Goal: Information Seeking & Learning: Learn about a topic

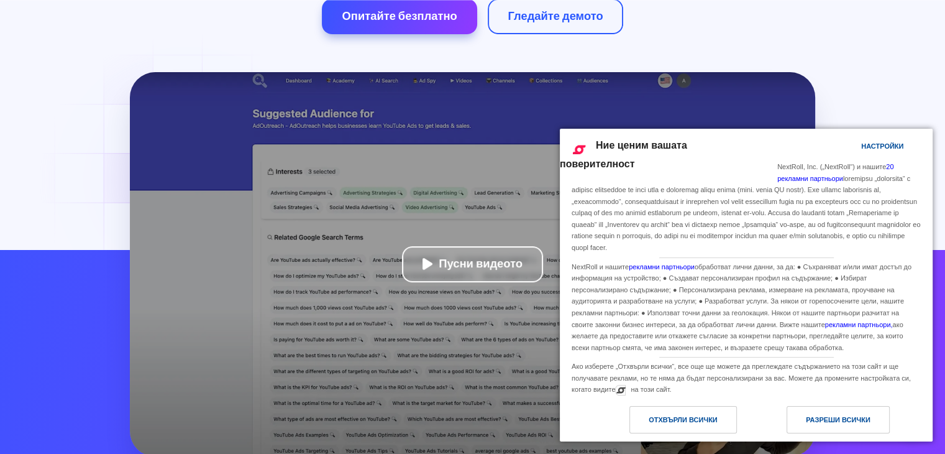
scroll to position [318, 0]
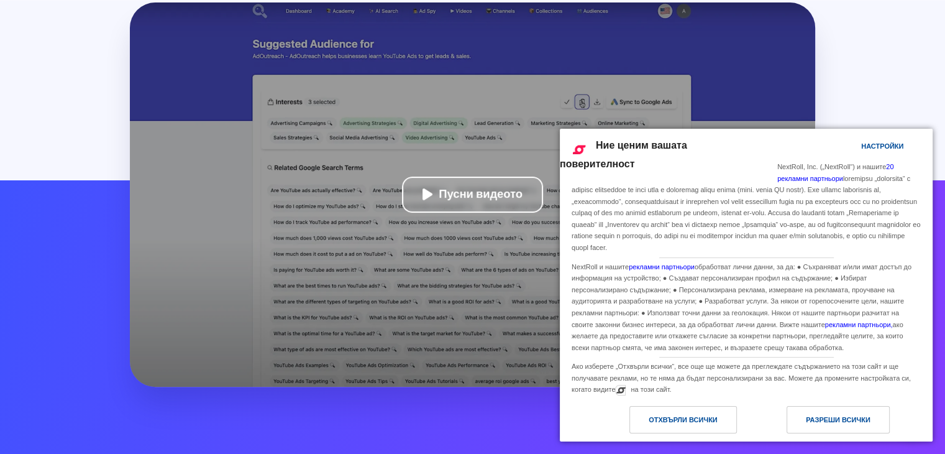
drag, startPoint x: 849, startPoint y: 421, endPoint x: 864, endPoint y: 422, distance: 15.0
click at [864, 422] on font "Разреши всички" at bounding box center [838, 419] width 65 height 7
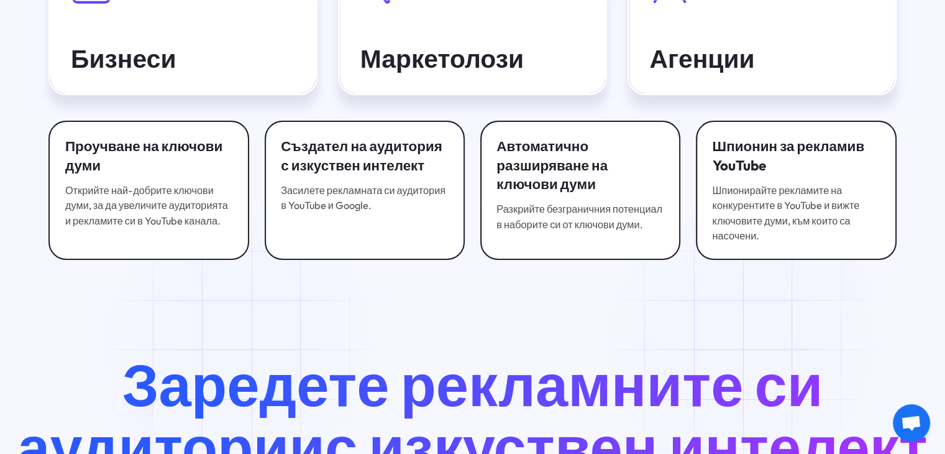
scroll to position [4891, 0]
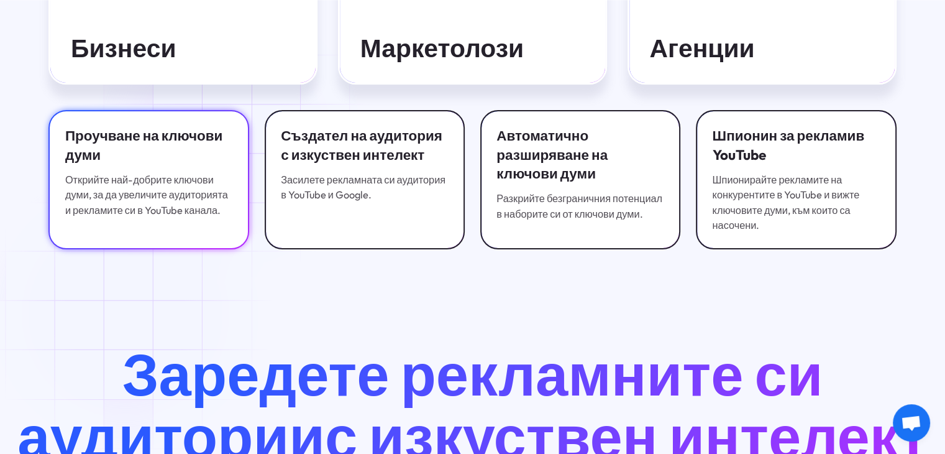
click at [127, 216] on font "Открийте най-добрите ключови думи, за да увеличите аудиторията и рекламите си в…" at bounding box center [146, 194] width 163 height 43
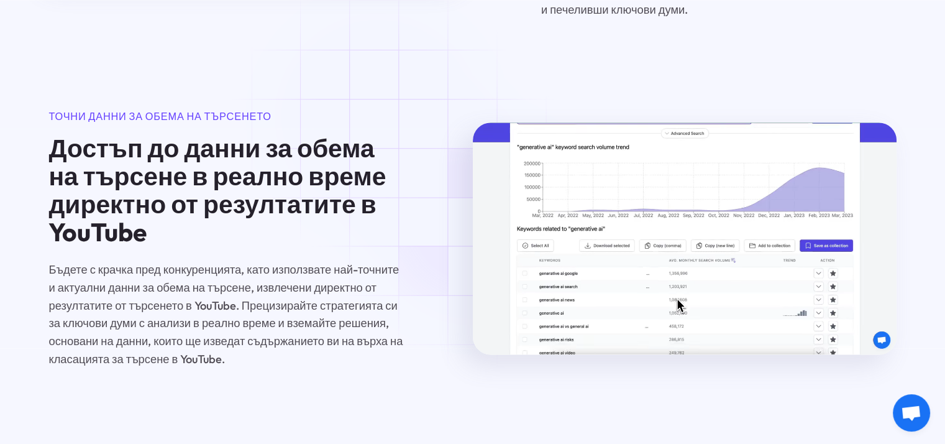
scroll to position [1988, 0]
